Goal: Check status: Check status

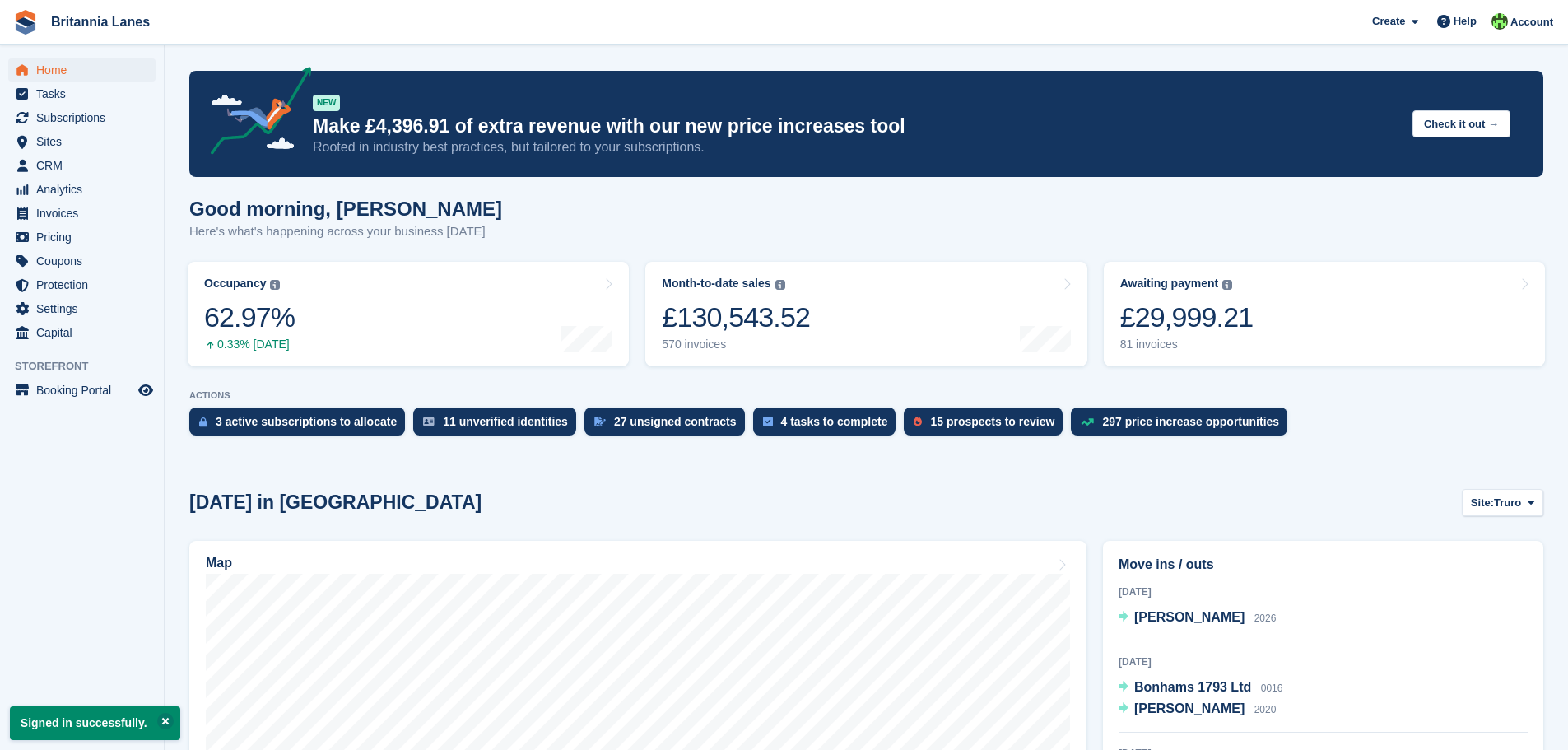
scroll to position [329, 0]
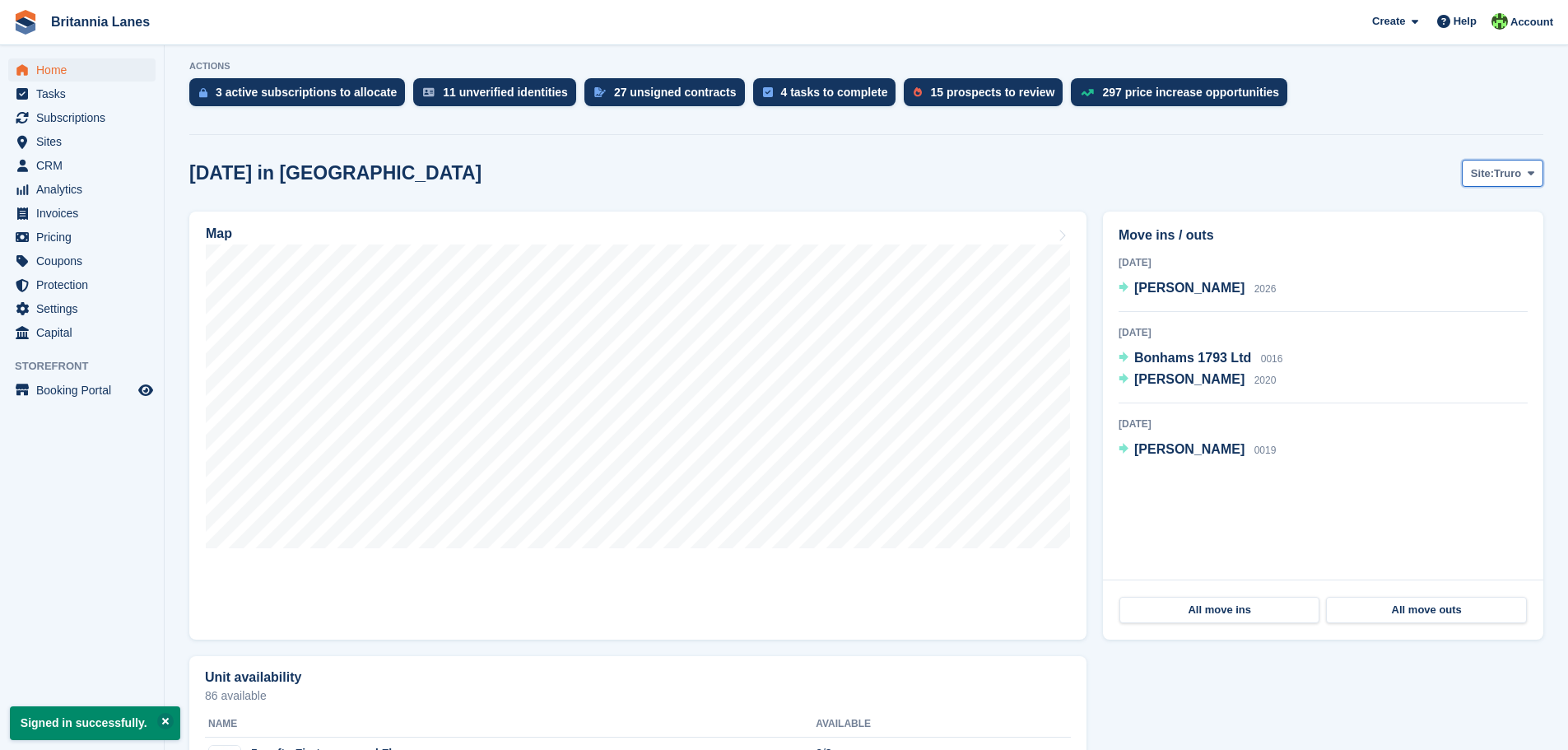
click at [1518, 175] on span "Truro" at bounding box center [1507, 173] width 27 height 17
click at [1433, 273] on link "[GEOGRAPHIC_DATA]" at bounding box center [1461, 271] width 148 height 29
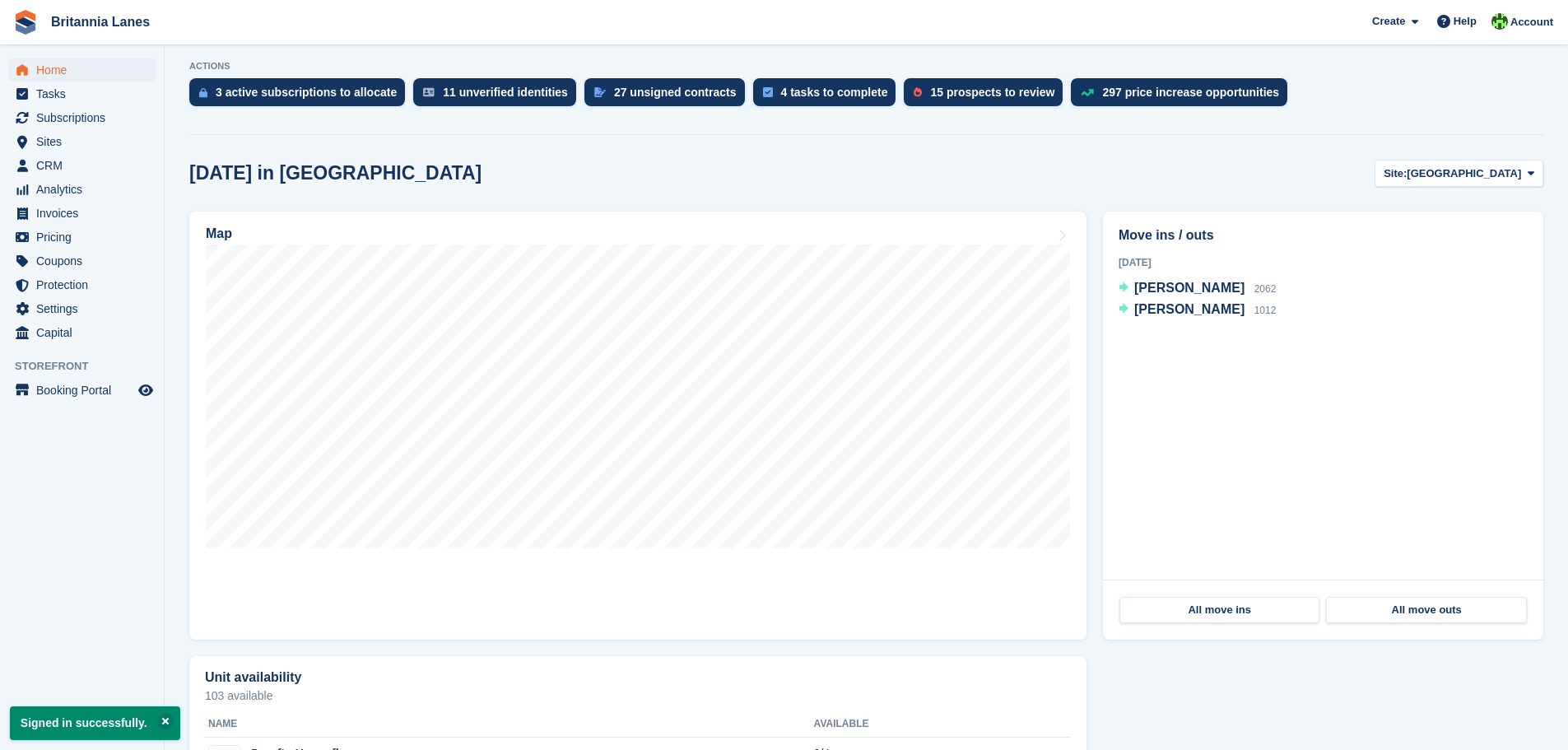
click at [1176, 311] on span "[PERSON_NAME]" at bounding box center [1189, 309] width 111 height 14
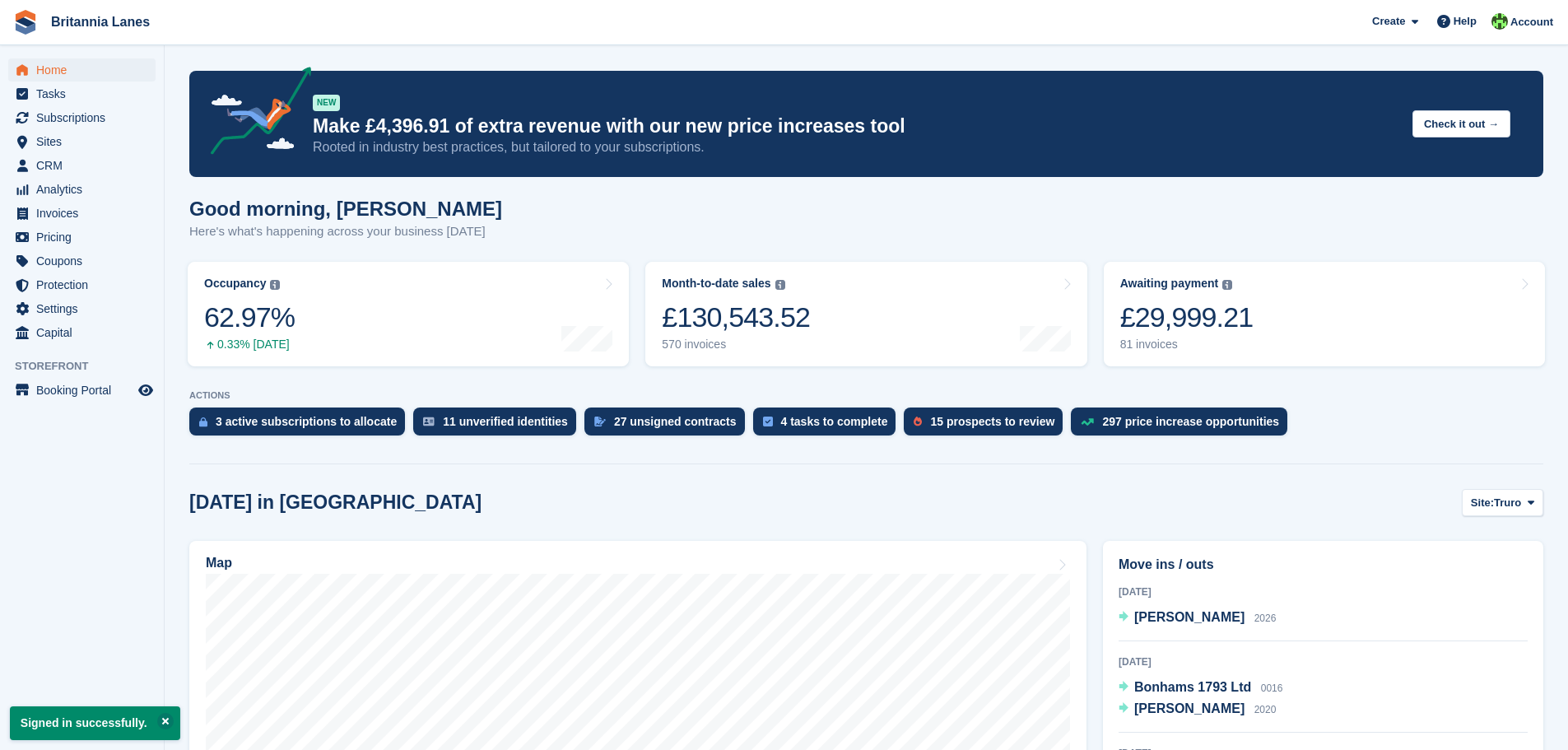
click at [1522, 489] on button "Site: Truro" at bounding box center [1502, 502] width 82 height 27
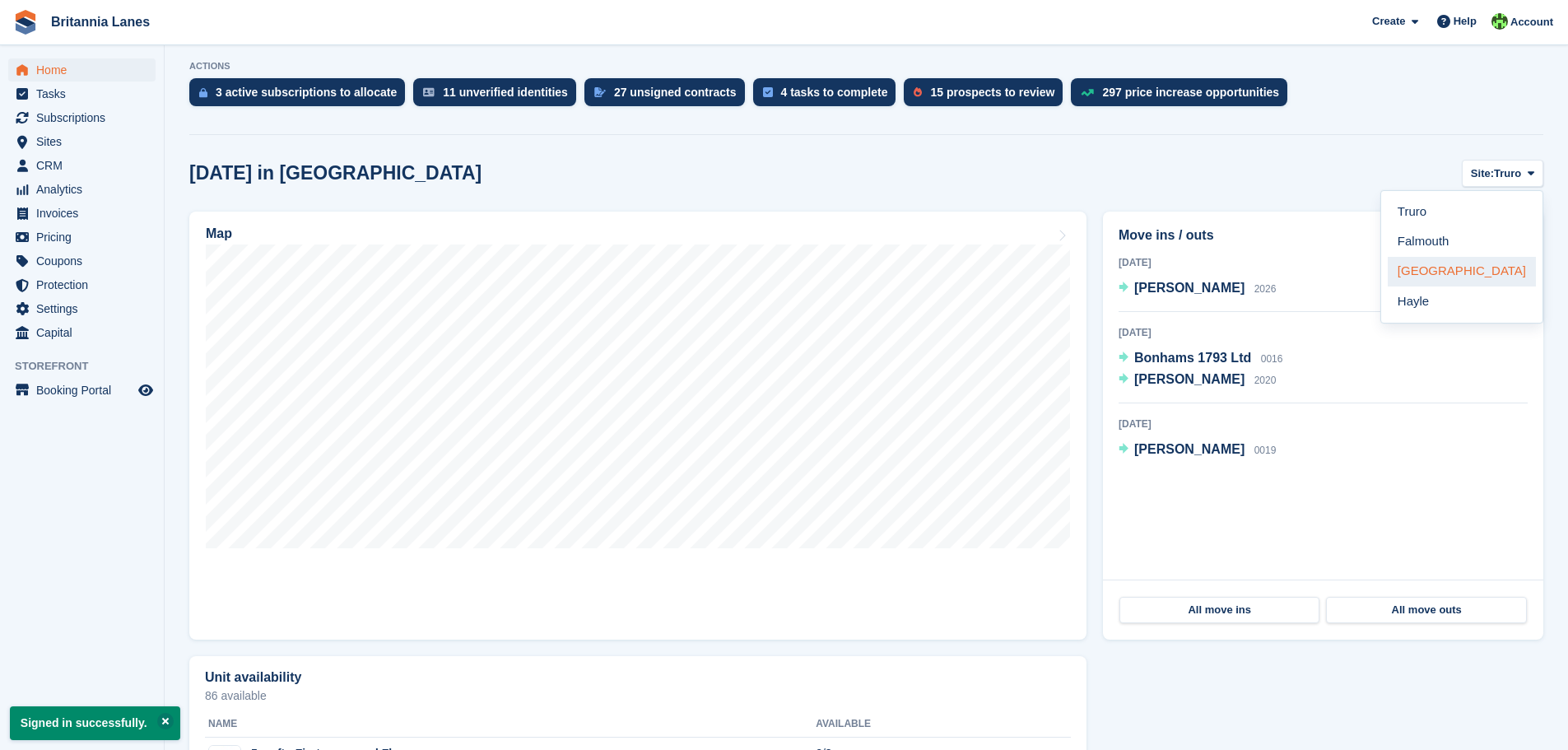
click at [1460, 276] on link "[GEOGRAPHIC_DATA]" at bounding box center [1461, 271] width 148 height 29
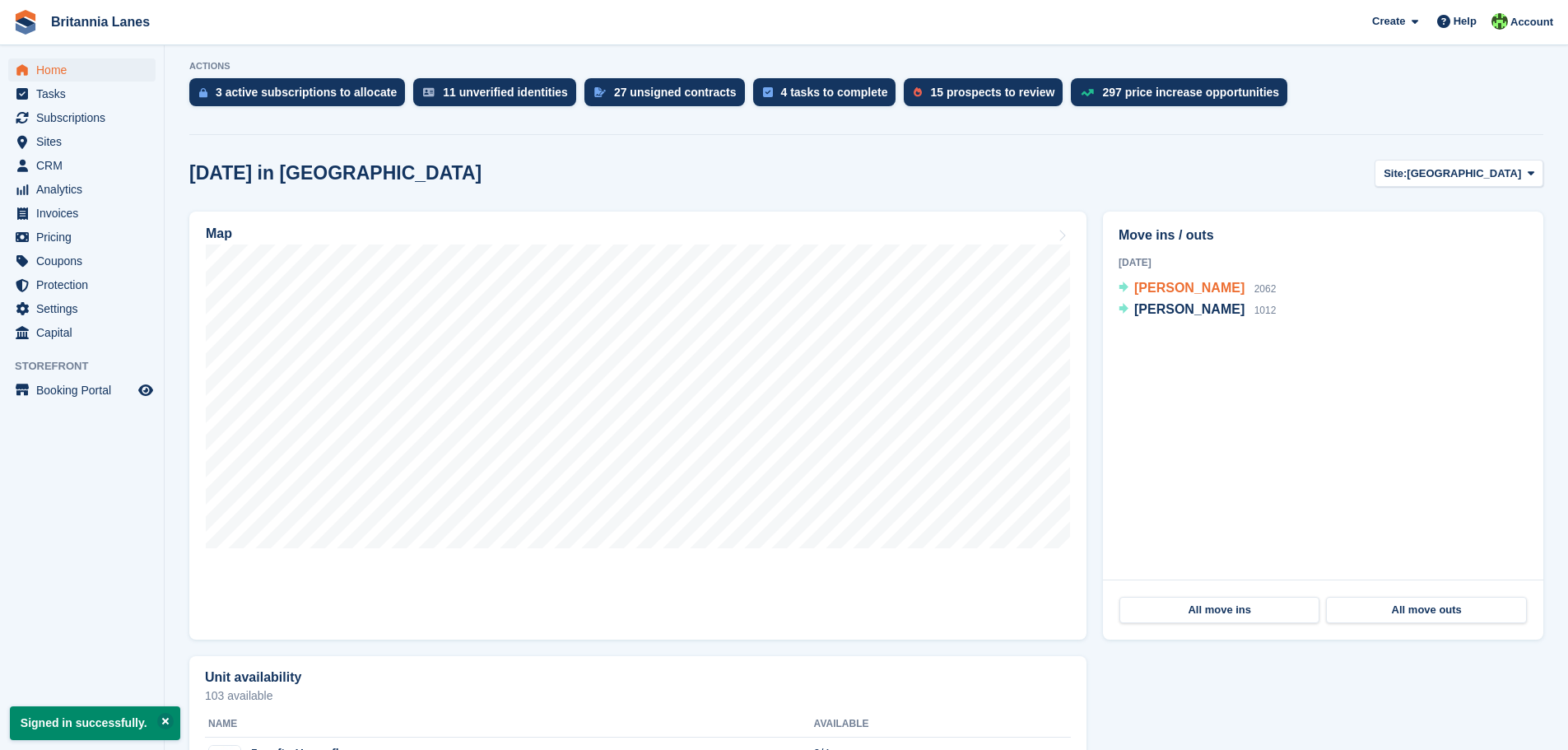
click at [1181, 283] on span "[PERSON_NAME]" at bounding box center [1189, 288] width 111 height 14
